Goal: Task Accomplishment & Management: Manage account settings

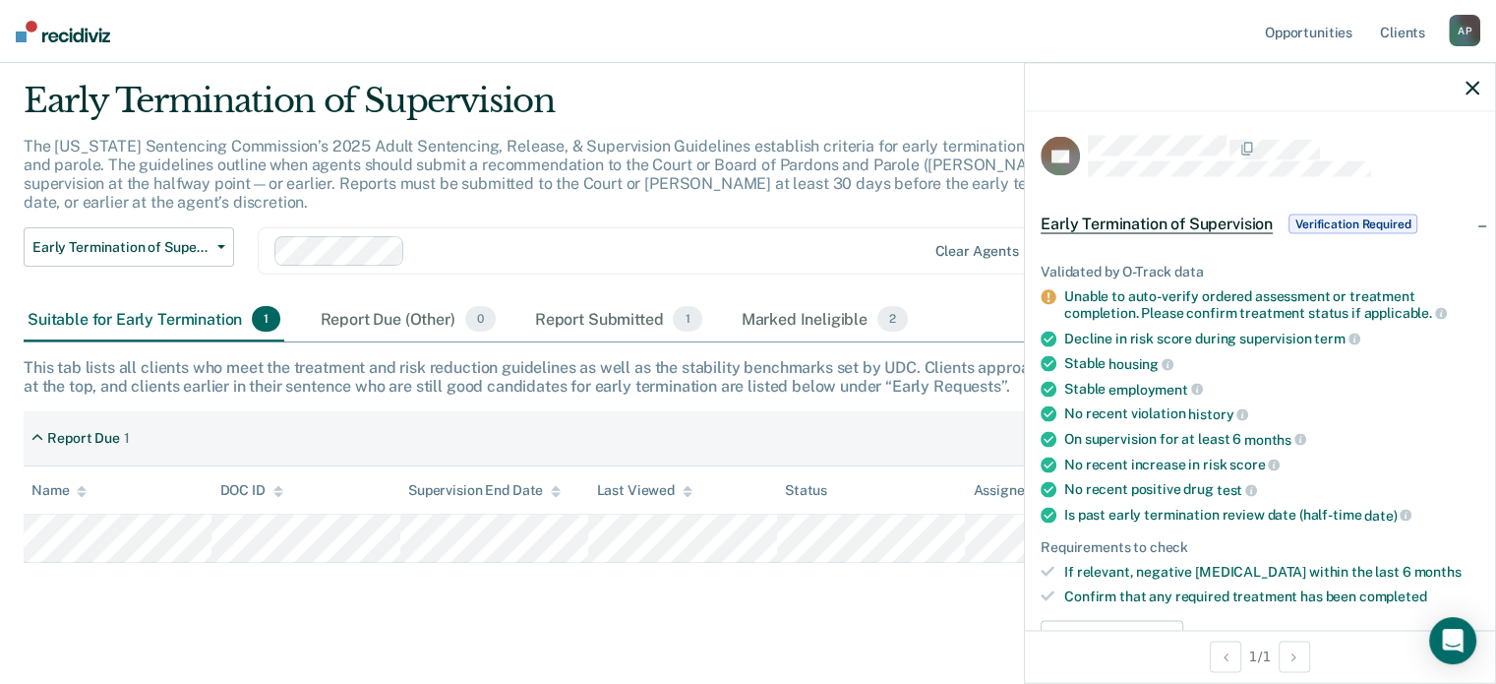
click at [1320, 225] on span "Verification Required" at bounding box center [1353, 224] width 129 height 20
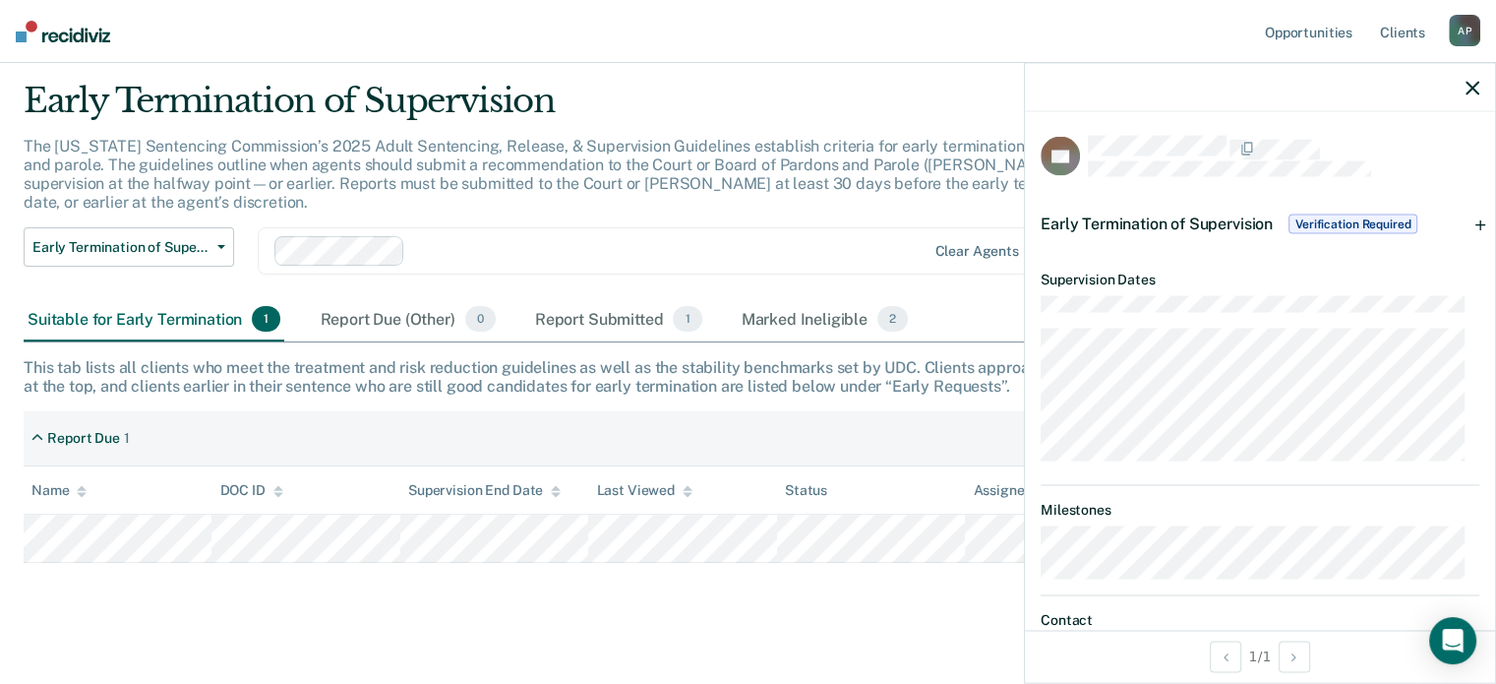
click at [1320, 225] on span "Verification Required" at bounding box center [1353, 224] width 129 height 20
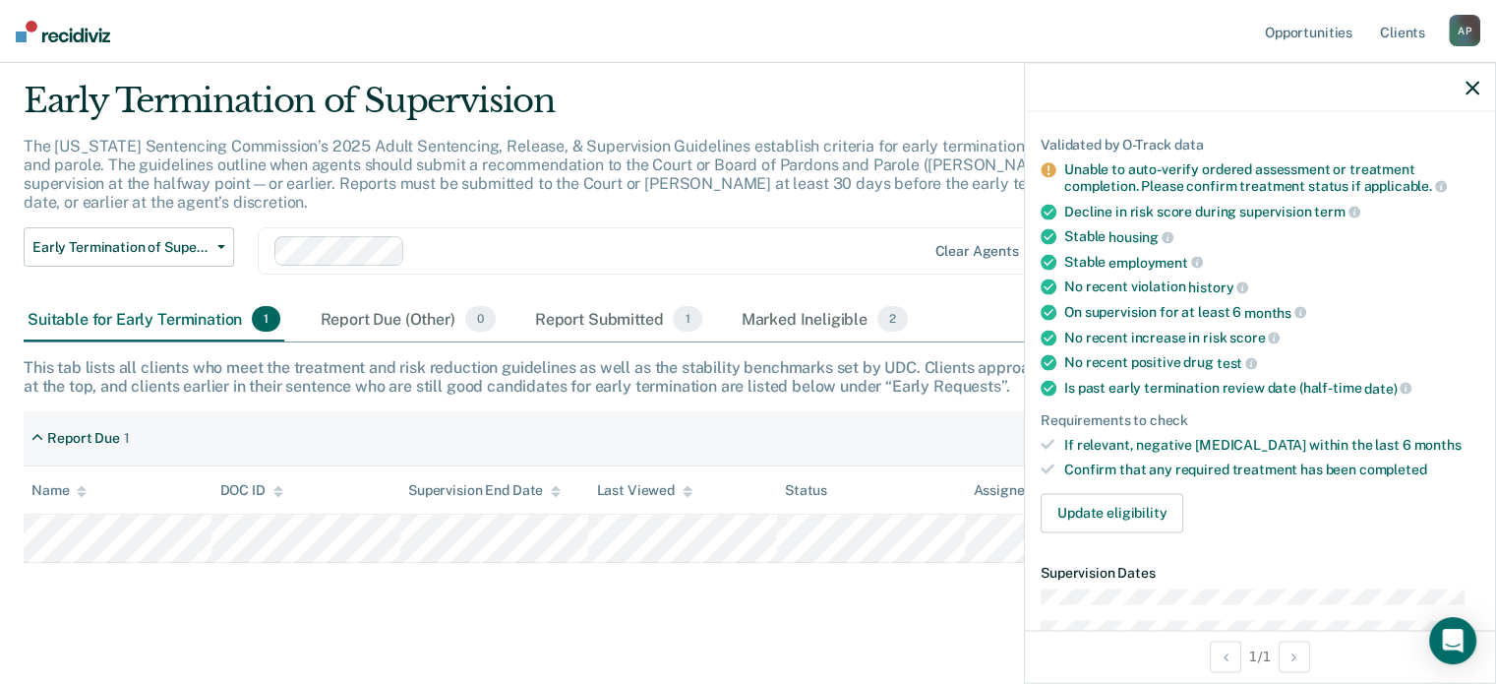
scroll to position [157, 0]
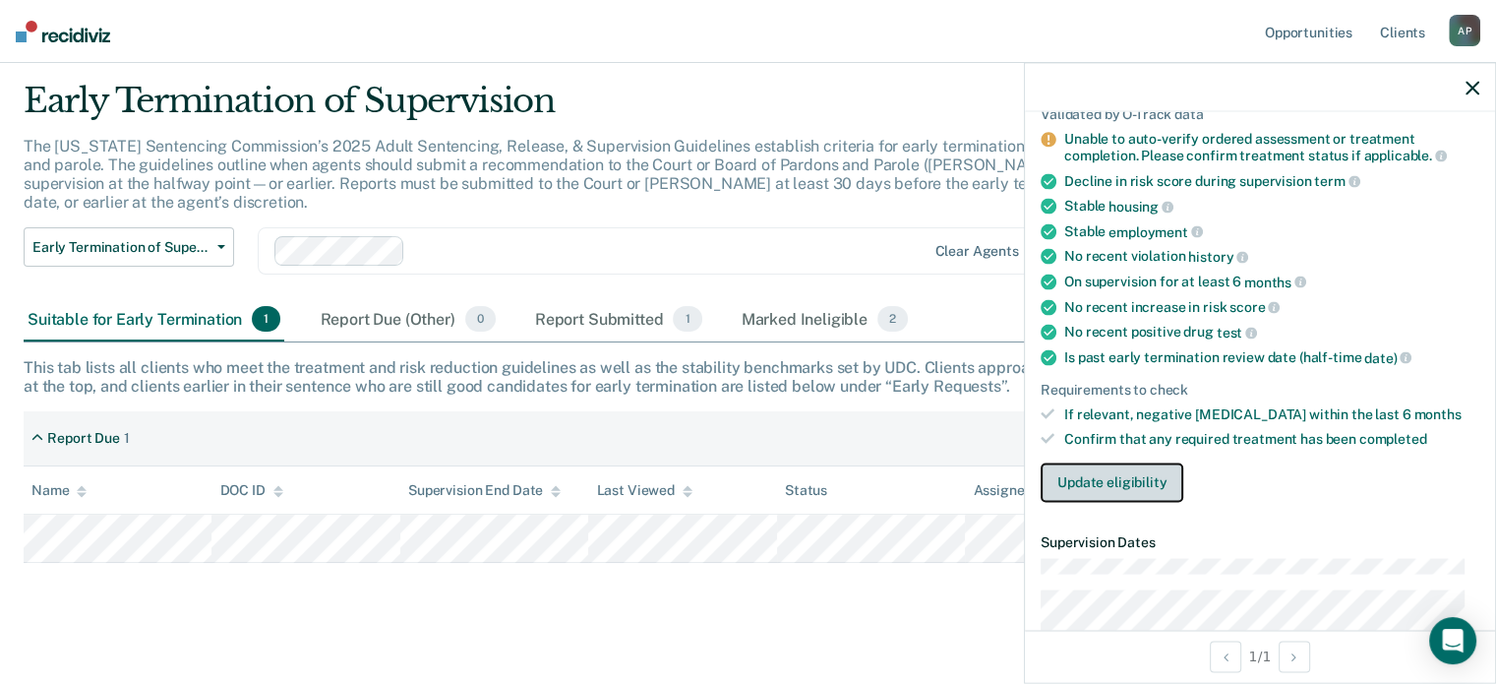
click at [1150, 477] on button "Update eligibility" at bounding box center [1112, 481] width 143 height 39
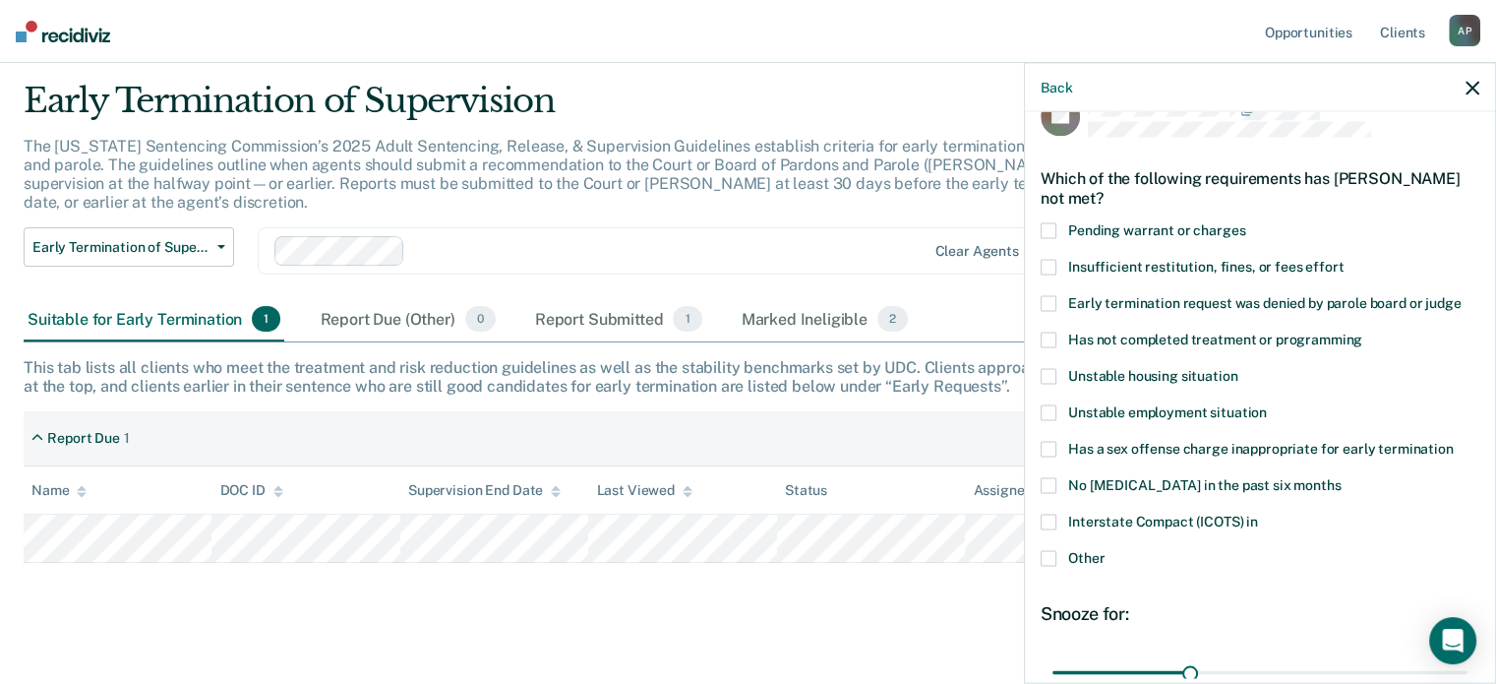
scroll to position [0, 0]
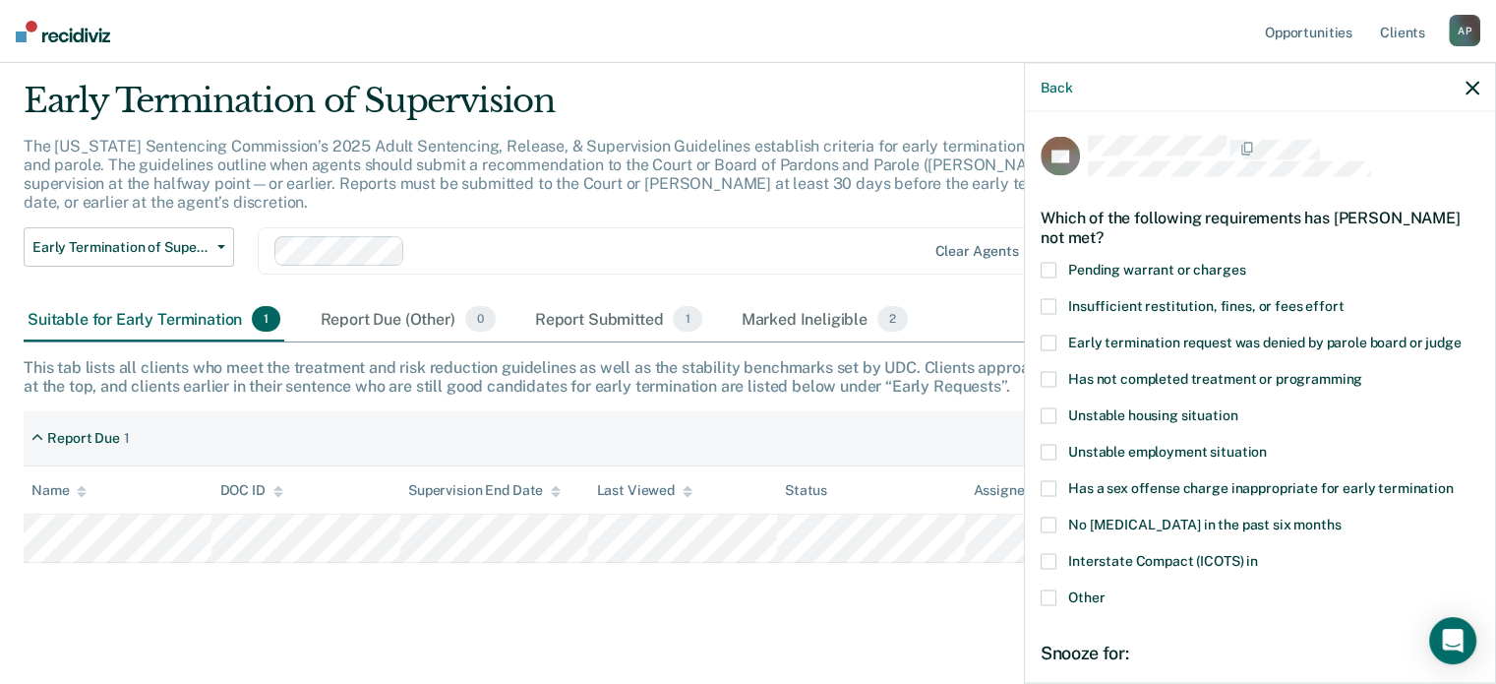
click at [1054, 592] on span at bounding box center [1049, 597] width 16 height 16
click at [1105, 589] on input "Other" at bounding box center [1105, 589] width 0 height 0
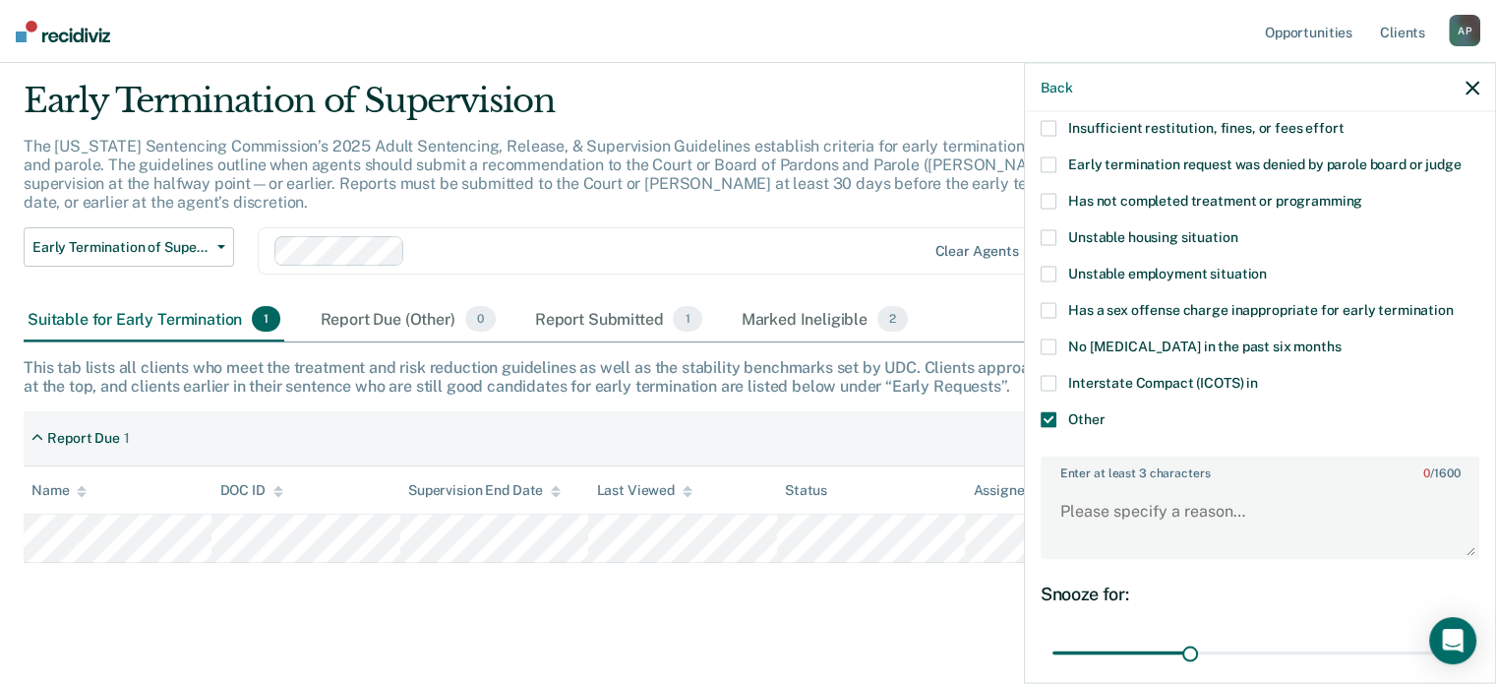
scroll to position [197, 0]
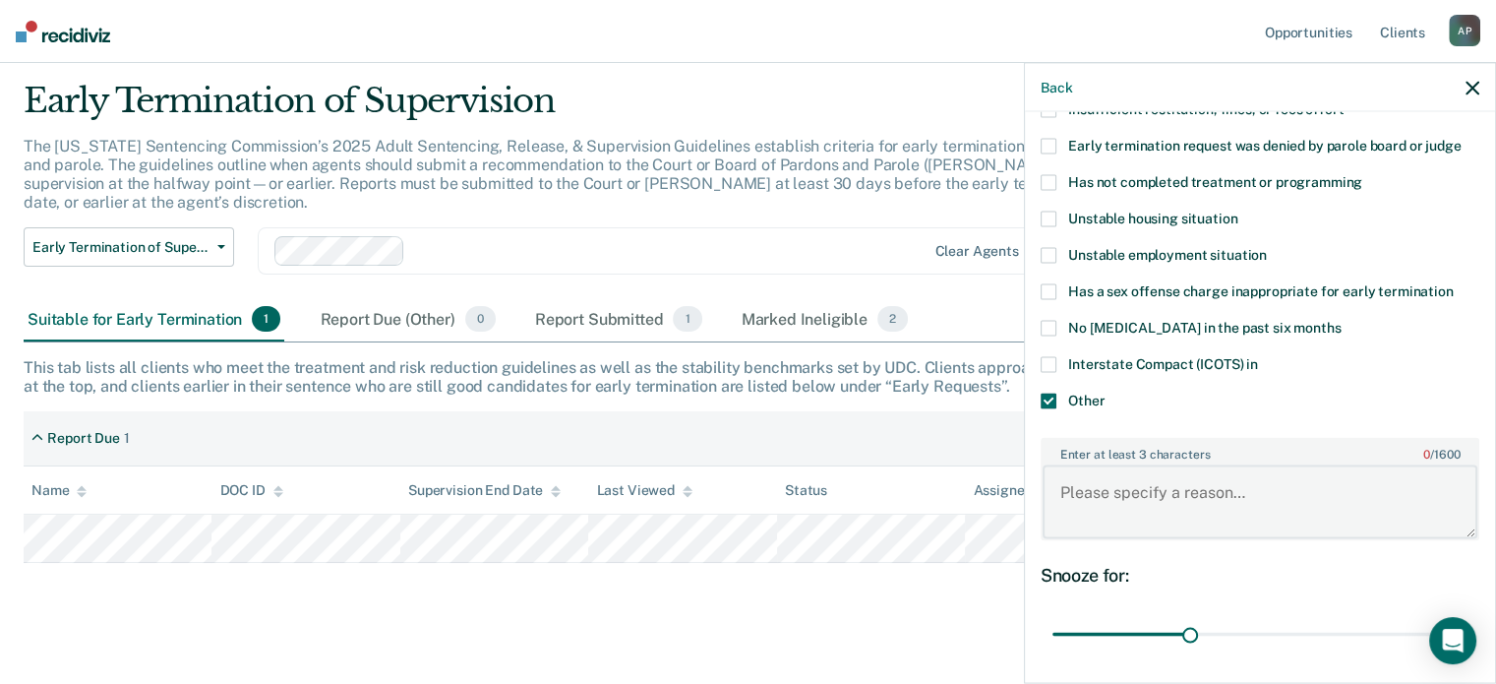
click at [1072, 493] on textarea "Enter at least 3 characters 0 / 1600" at bounding box center [1260, 501] width 435 height 73
type textarea "Hasn't completed drug court yet."
drag, startPoint x: 1183, startPoint y: 630, endPoint x: 1315, endPoint y: 637, distance: 133.0
type input "60"
click at [1315, 637] on input "range" at bounding box center [1260, 634] width 415 height 34
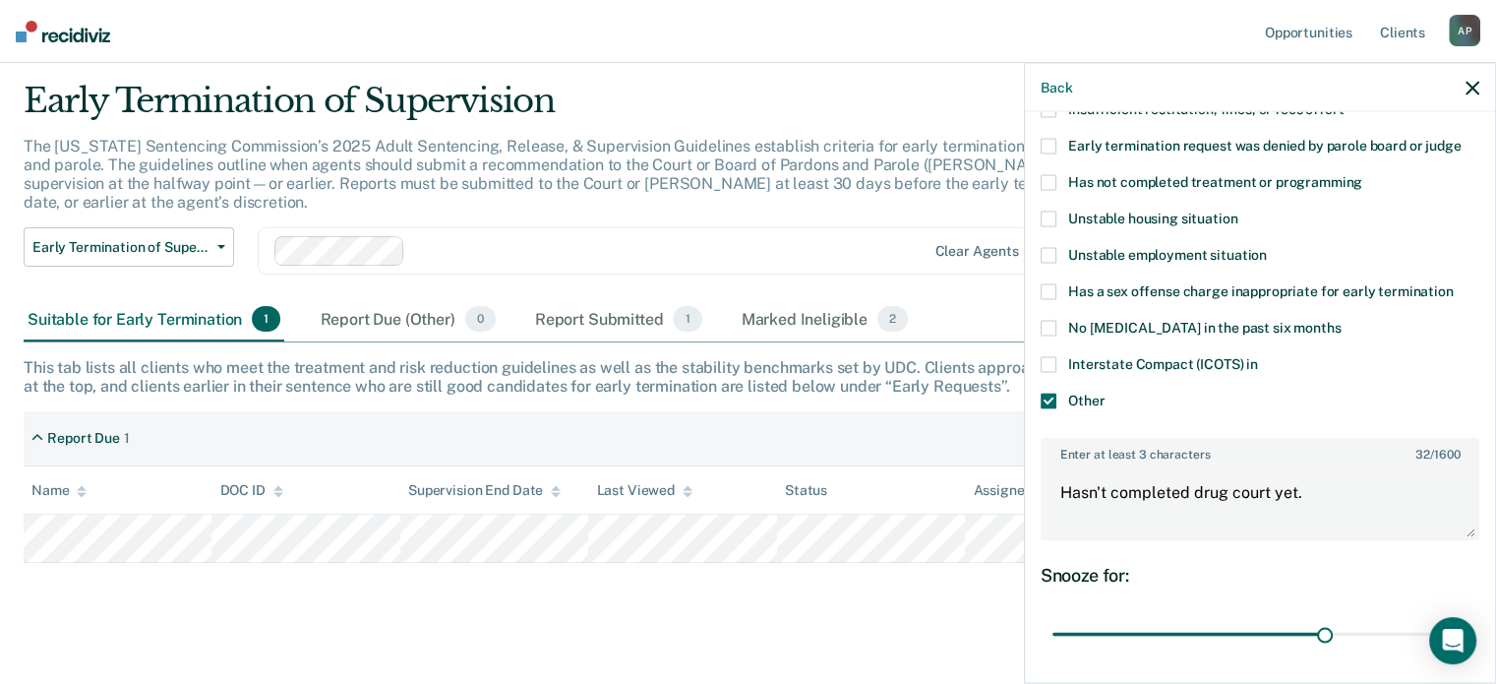
click at [1235, 581] on div "Snooze for: 60 days" at bounding box center [1260, 608] width 439 height 88
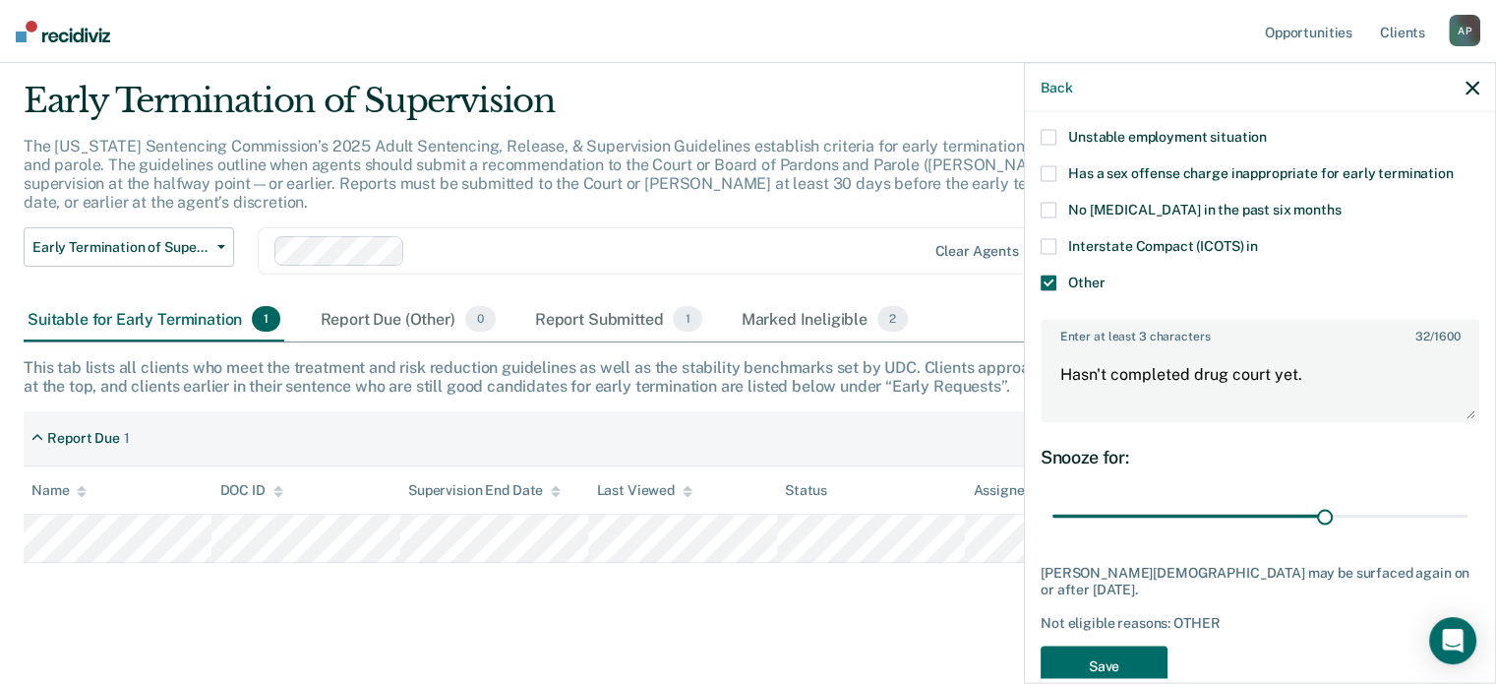
scroll to position [353, 0]
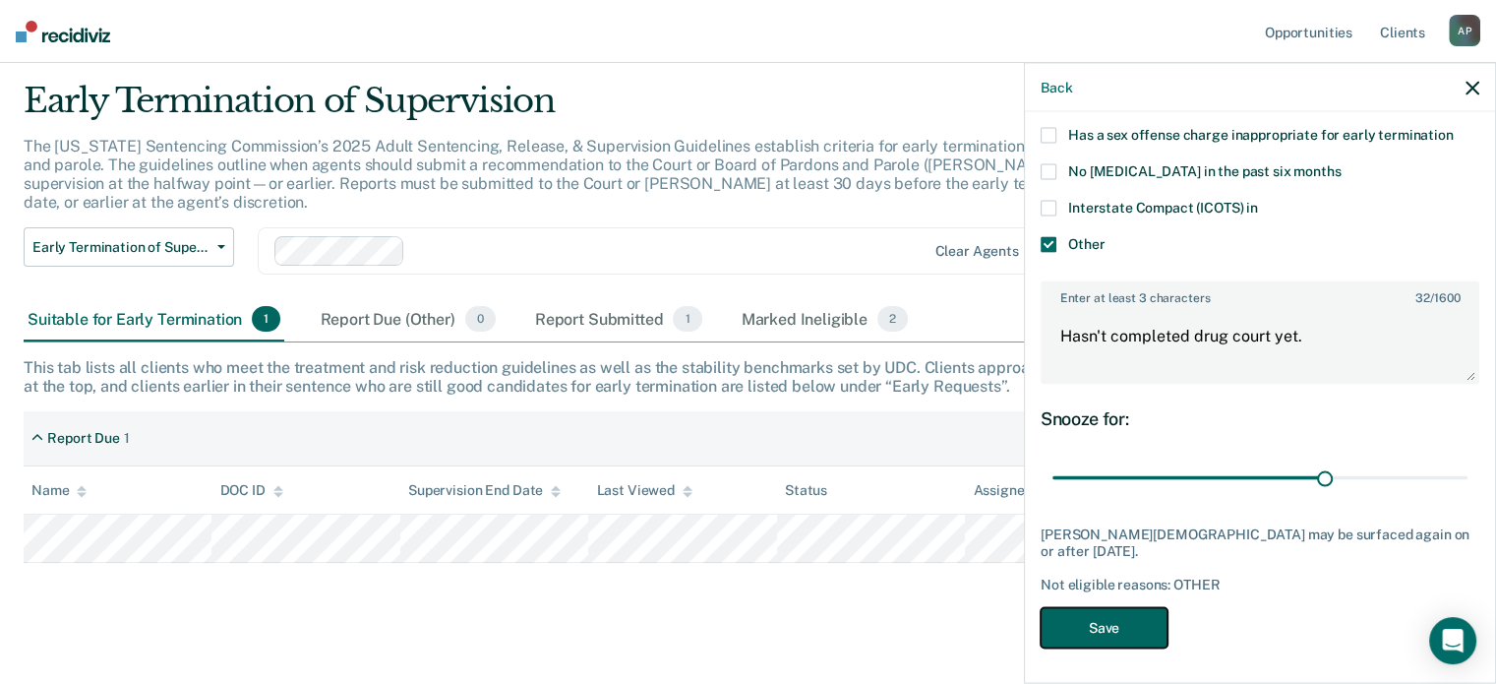
click at [1108, 627] on button "Save" at bounding box center [1104, 628] width 127 height 40
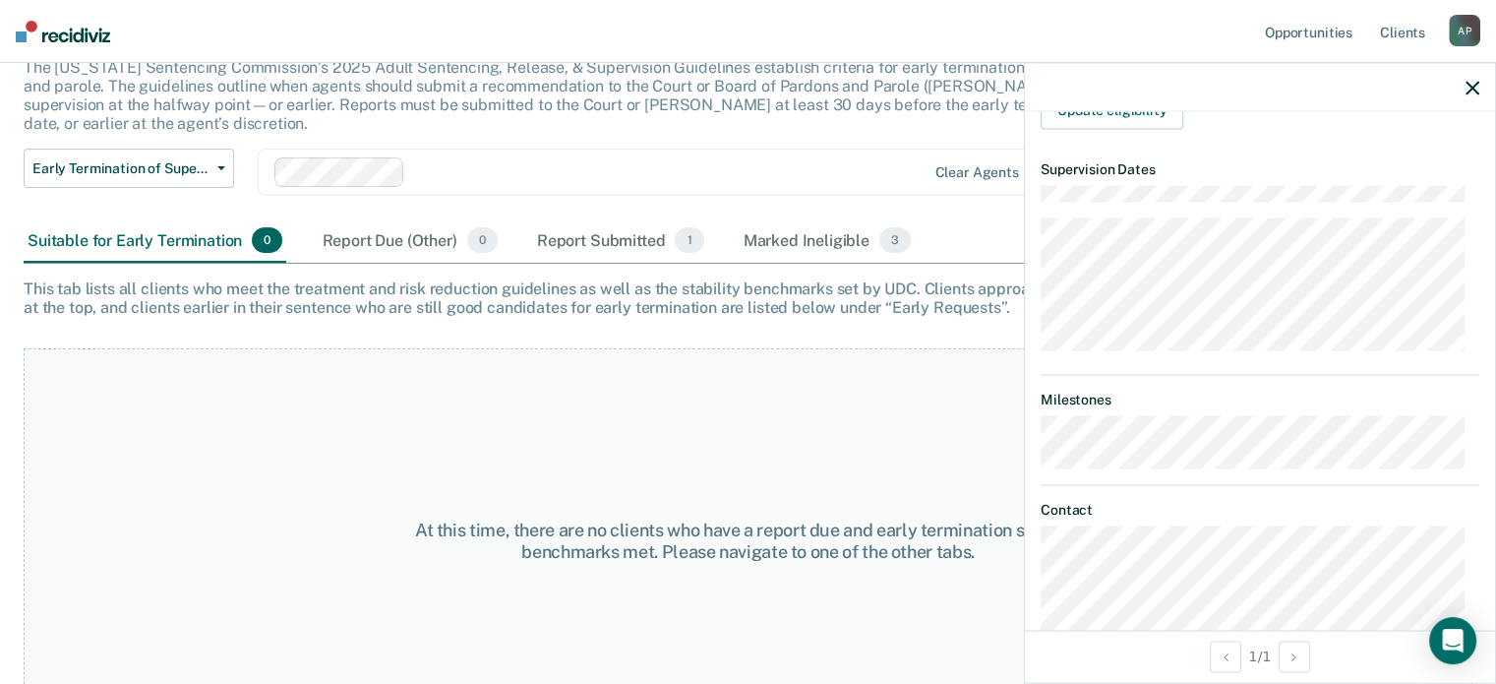
scroll to position [162, 0]
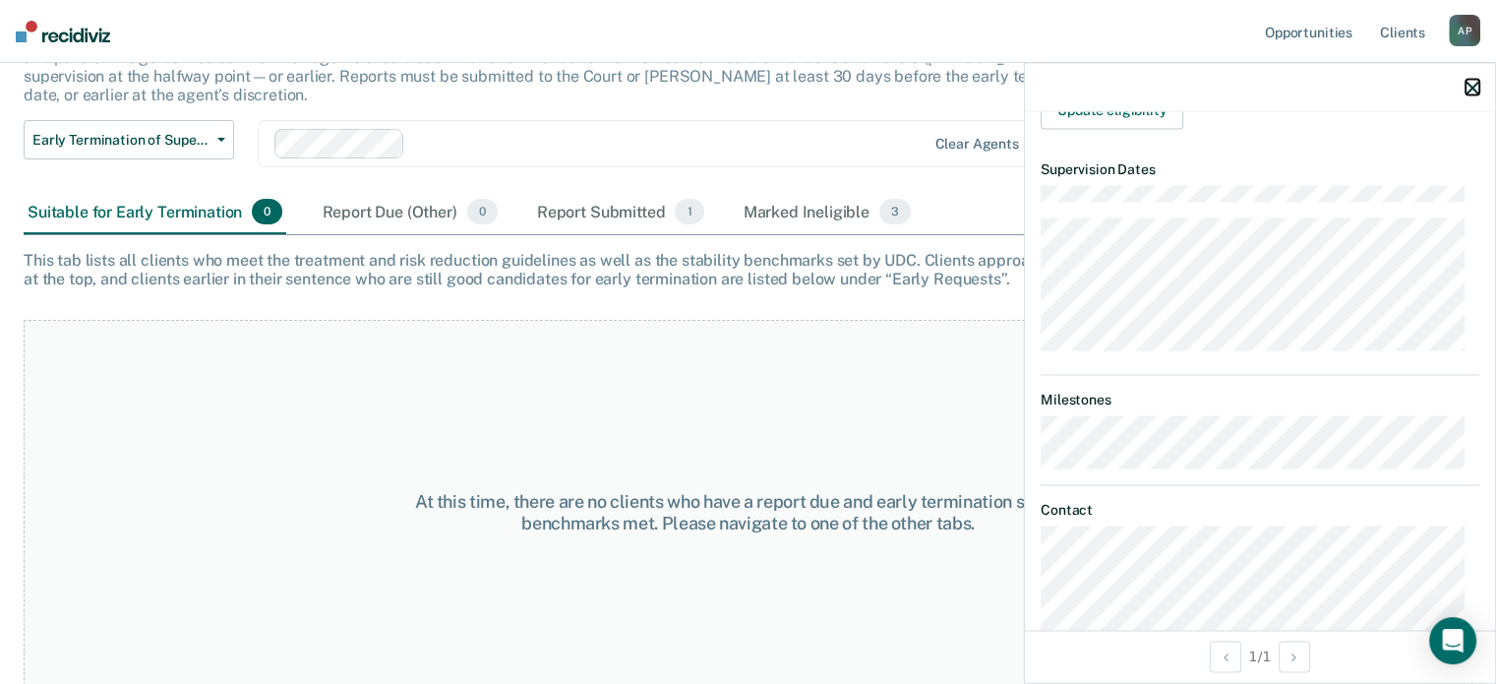
click at [1476, 93] on icon "button" at bounding box center [1473, 88] width 14 height 14
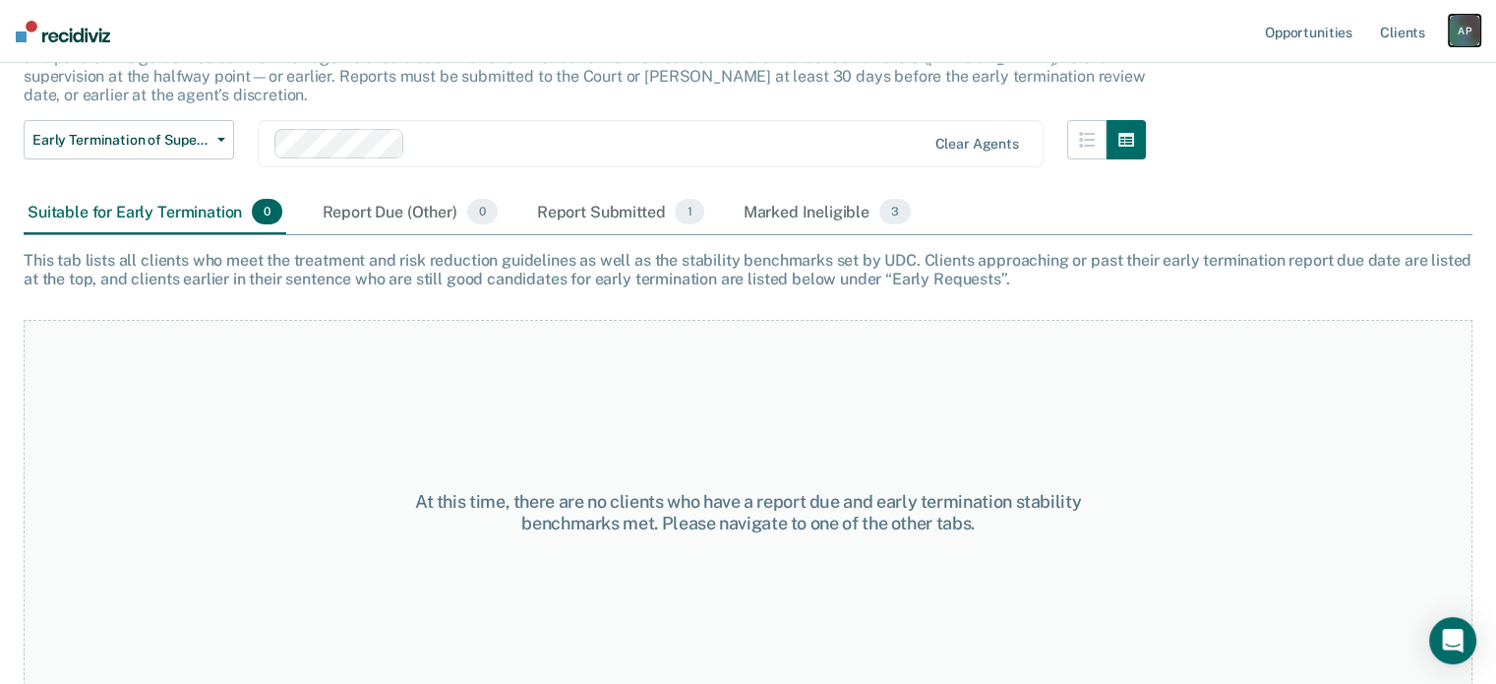
click at [1468, 38] on div "A P" at bounding box center [1464, 30] width 31 height 31
click at [1346, 134] on link "Log Out" at bounding box center [1385, 129] width 158 height 17
